Goal: Information Seeking & Learning: Learn about a topic

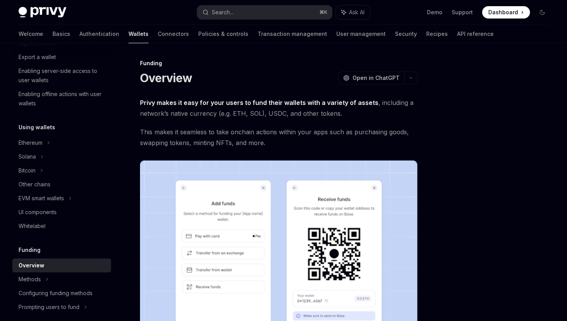
scroll to position [98, 0]
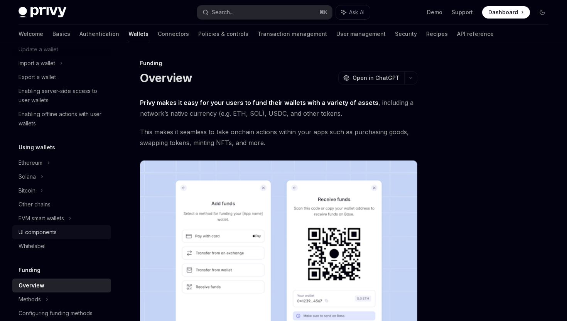
click at [52, 234] on div "UI components" at bounding box center [38, 232] width 38 height 9
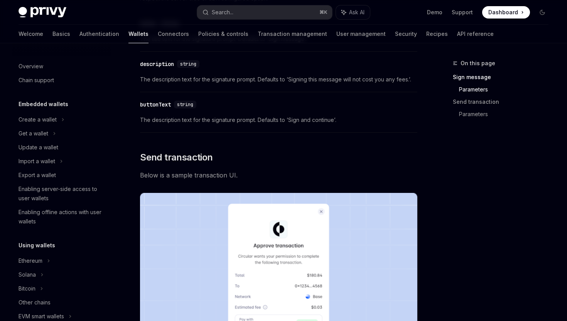
scroll to position [376, 0]
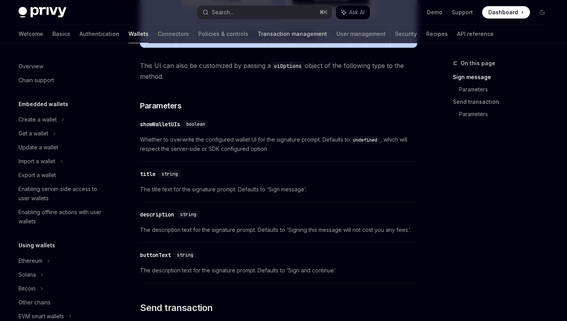
click at [258, 38] on link "Transaction management" at bounding box center [292, 34] width 69 height 19
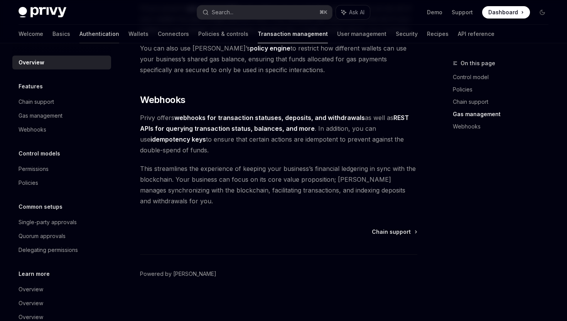
click at [79, 37] on link "Authentication" at bounding box center [99, 34] width 40 height 19
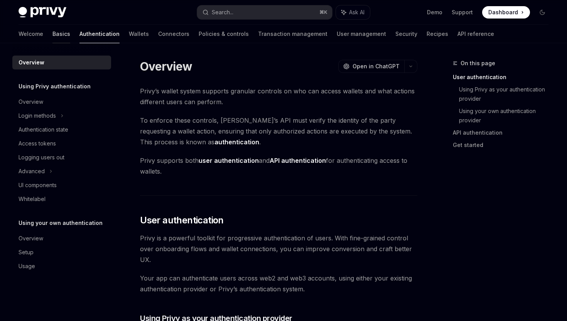
click at [52, 34] on link "Basics" at bounding box center [61, 34] width 18 height 19
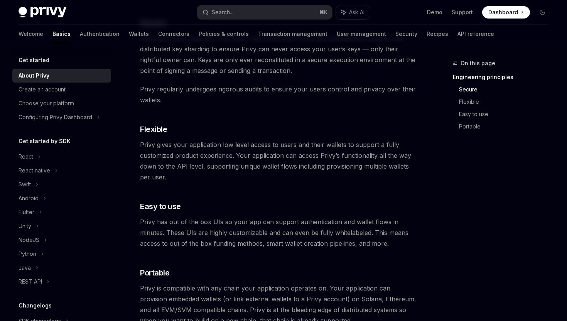
scroll to position [346, 0]
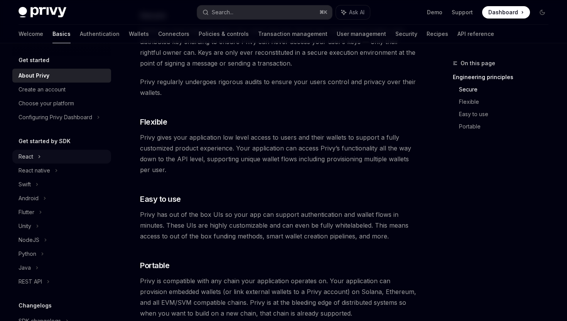
click at [40, 157] on icon at bounding box center [39, 156] width 1 height 2
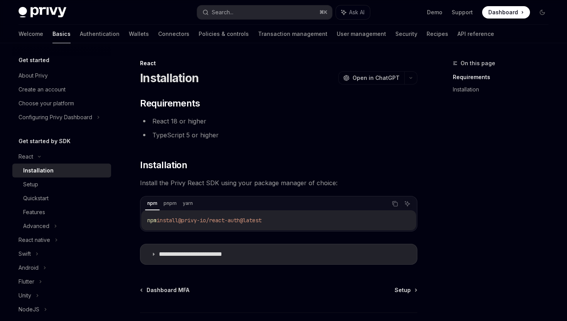
scroll to position [58, 0]
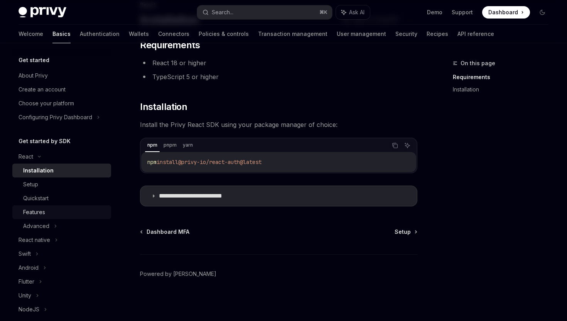
click at [50, 207] on div "Features" at bounding box center [64, 211] width 83 height 9
type textarea "*"
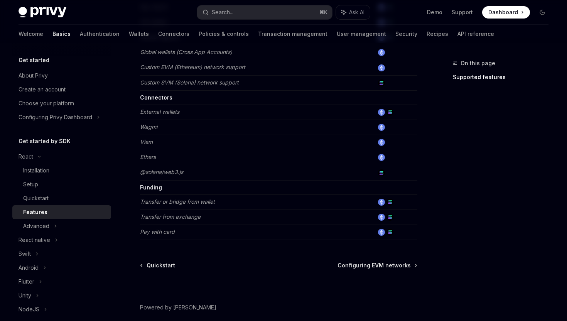
scroll to position [500, 0]
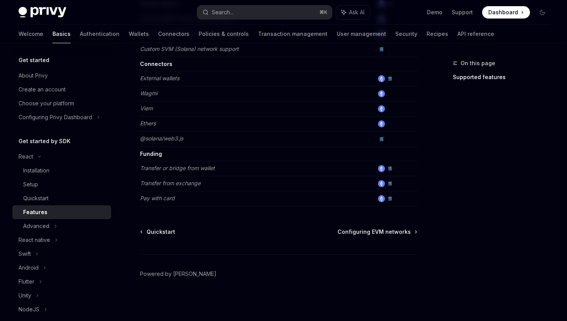
click at [228, 198] on td "Pay with card" at bounding box center [257, 198] width 234 height 15
drag, startPoint x: 183, startPoint y: 201, endPoint x: 149, endPoint y: 199, distance: 34.4
click at [175, 201] on td "Pay with card" at bounding box center [257, 198] width 234 height 15
click at [148, 199] on em "Pay with card" at bounding box center [157, 198] width 35 height 7
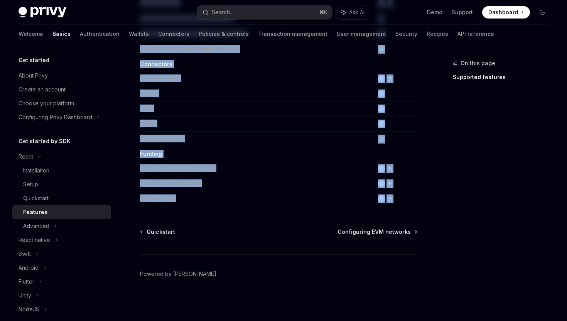
drag, startPoint x: 138, startPoint y: 173, endPoint x: 192, endPoint y: 218, distance: 70.1
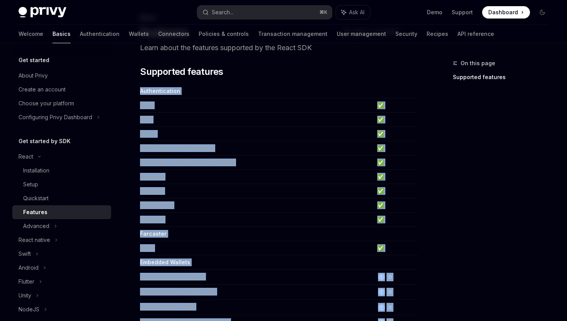
scroll to position [0, 0]
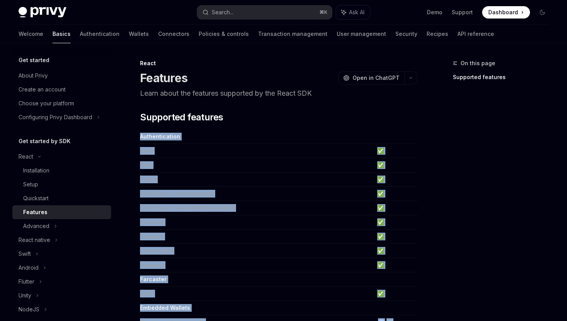
click at [496, 13] on span "Dashboard" at bounding box center [503, 12] width 30 height 8
